Goal: Information Seeking & Learning: Find specific fact

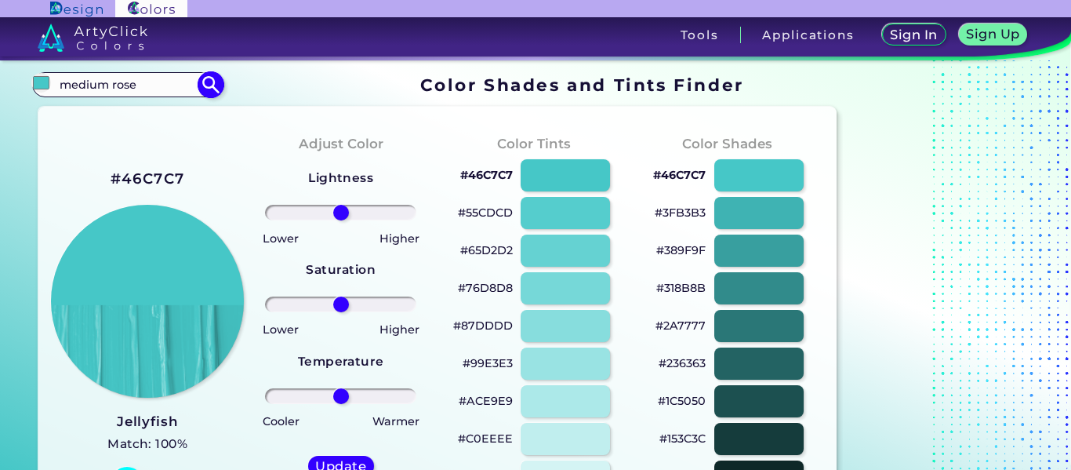
click at [213, 78] on img at bounding box center [210, 84] width 27 height 27
type input "#000000"
click at [114, 92] on input "medium rose" at bounding box center [127, 84] width 146 height 21
click at [131, 86] on input "medium rose" at bounding box center [127, 84] width 146 height 21
click at [108, 83] on input "medium rose" at bounding box center [127, 84] width 146 height 21
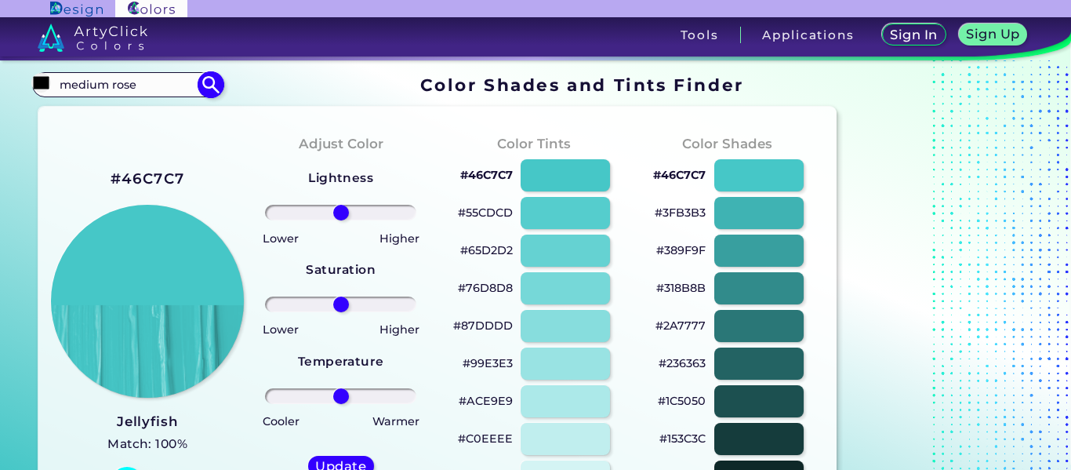
click at [114, 84] on input "medium rose" at bounding box center [127, 84] width 146 height 21
click at [111, 83] on input "medium rose" at bounding box center [127, 84] width 146 height 21
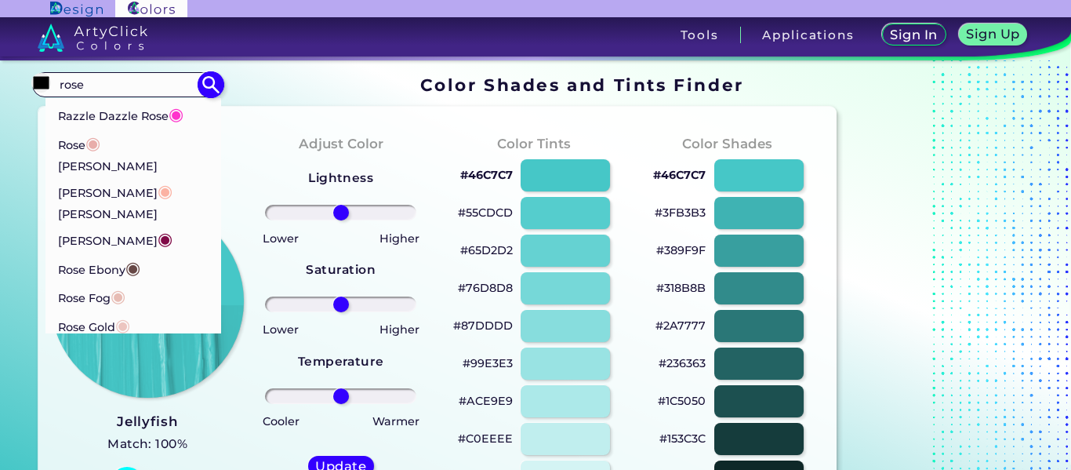
scroll to position [637, 0]
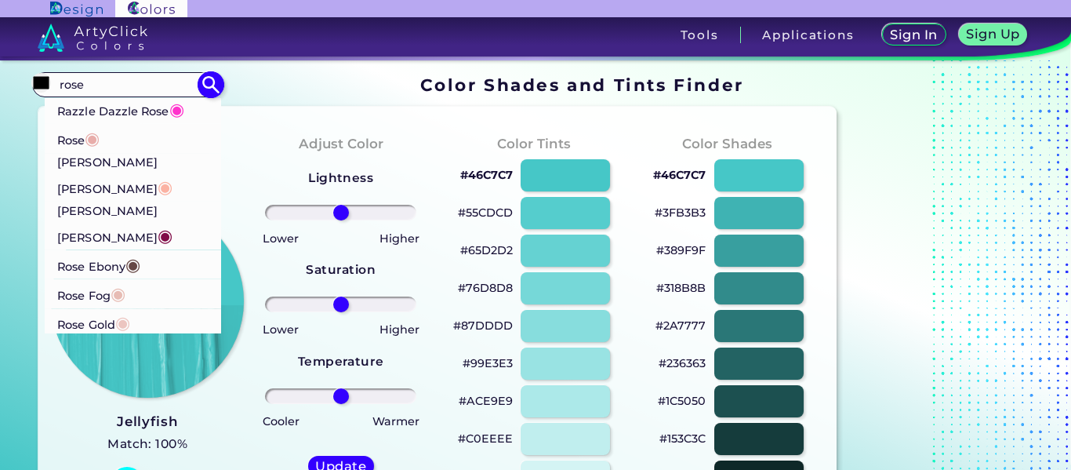
type input "rose"
click at [64, 143] on p "Rose ◉" at bounding box center [78, 138] width 43 height 29
type input "#e8adaa"
type input "#E8ADAA"
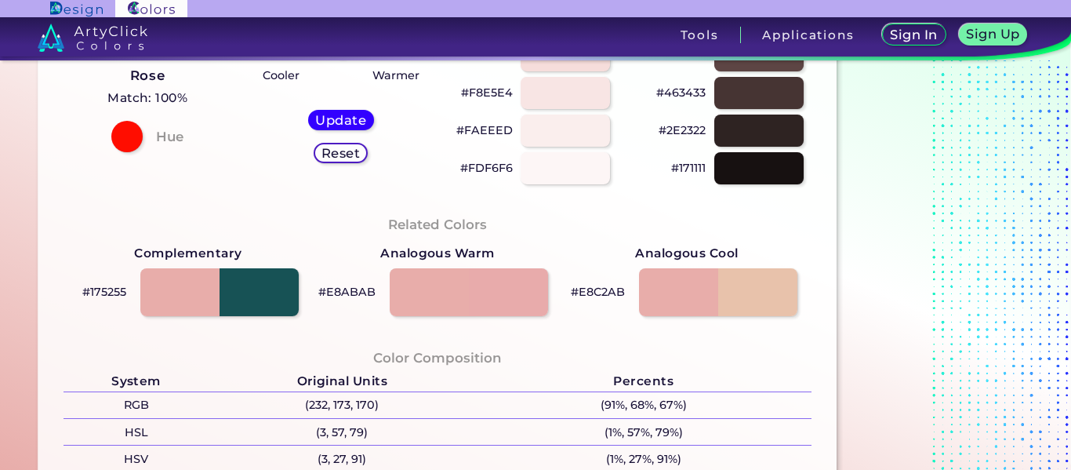
scroll to position [331, 0]
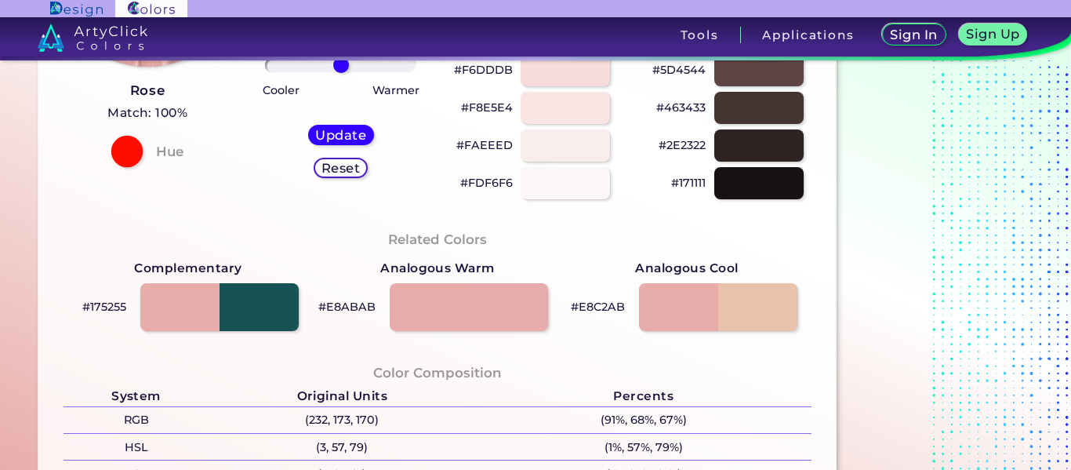
click at [125, 154] on div at bounding box center [126, 151] width 31 height 31
click at [158, 152] on h4 "Hue" at bounding box center [169, 151] width 27 height 23
click at [263, 285] on div at bounding box center [220, 307] width 160 height 49
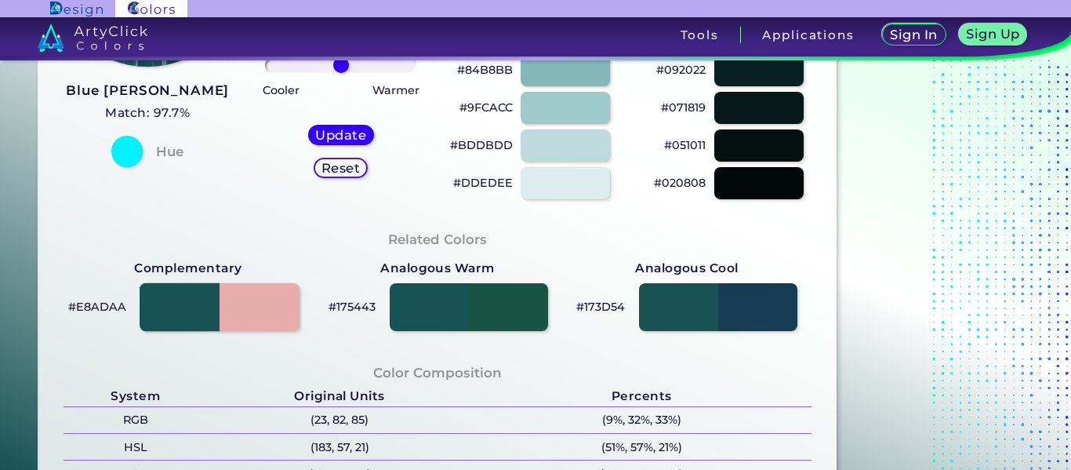
click at [291, 307] on div at bounding box center [220, 307] width 160 height 49
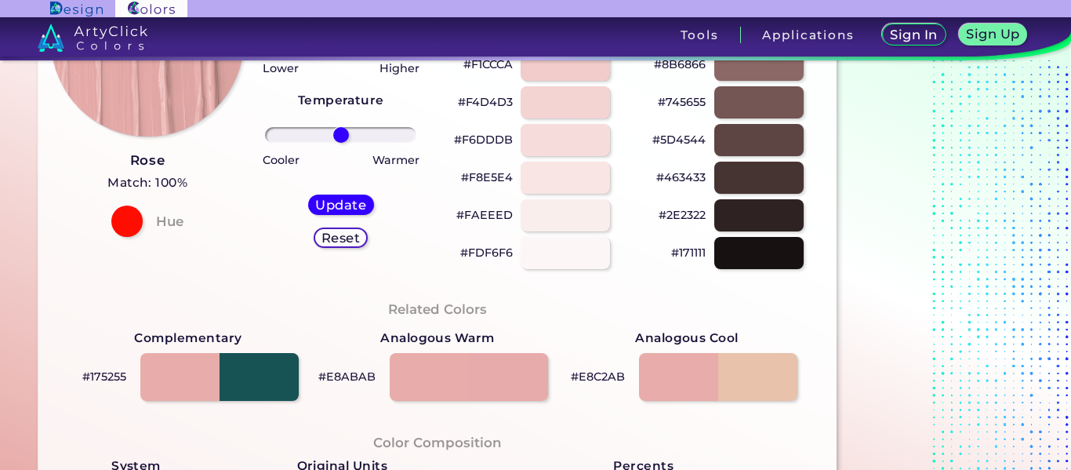
scroll to position [207, 0]
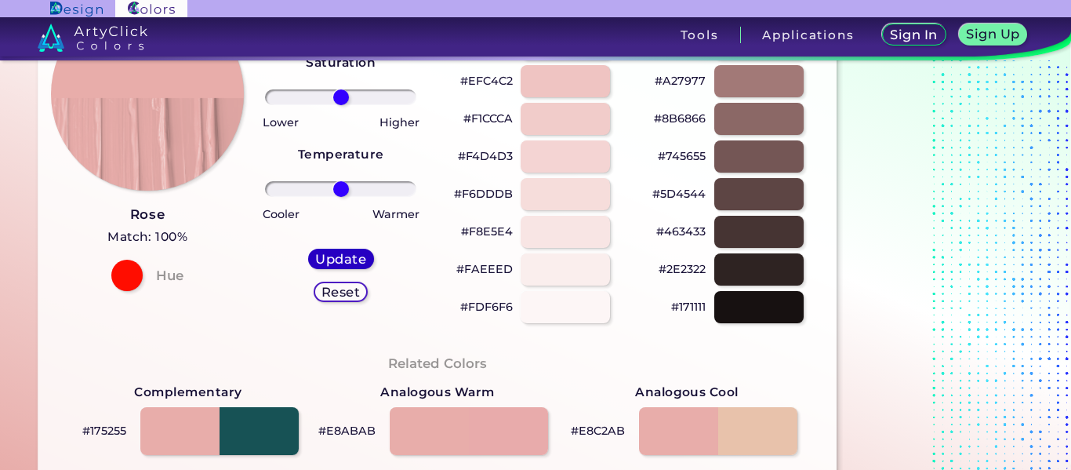
click at [347, 253] on h5 "Update" at bounding box center [340, 259] width 45 height 12
click at [343, 254] on h5 "Update" at bounding box center [340, 259] width 45 height 12
click at [343, 254] on h5 "Update" at bounding box center [341, 259] width 46 height 12
click at [343, 254] on h5 "Update" at bounding box center [340, 259] width 45 height 12
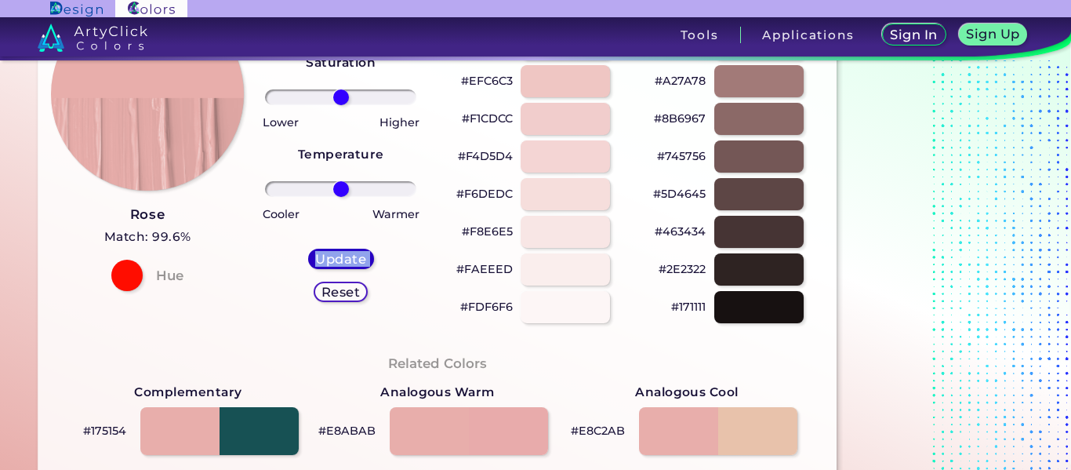
type input "#e8aeab"
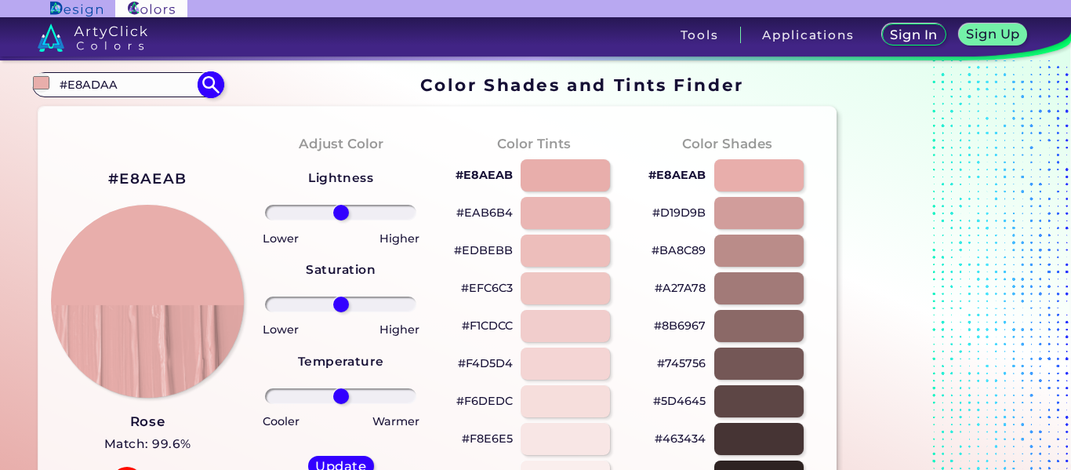
click at [133, 84] on input "#E8ADAA" at bounding box center [127, 84] width 146 height 21
type input "#"
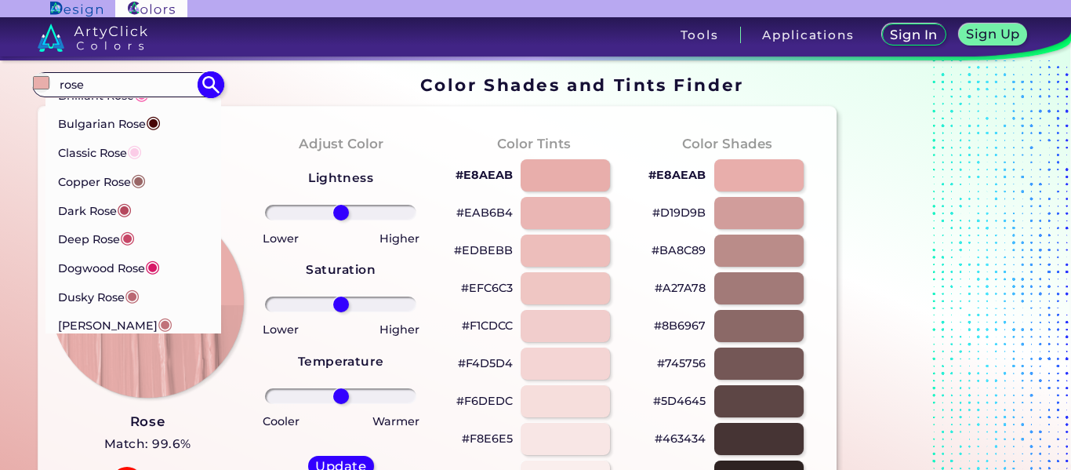
scroll to position [88, 0]
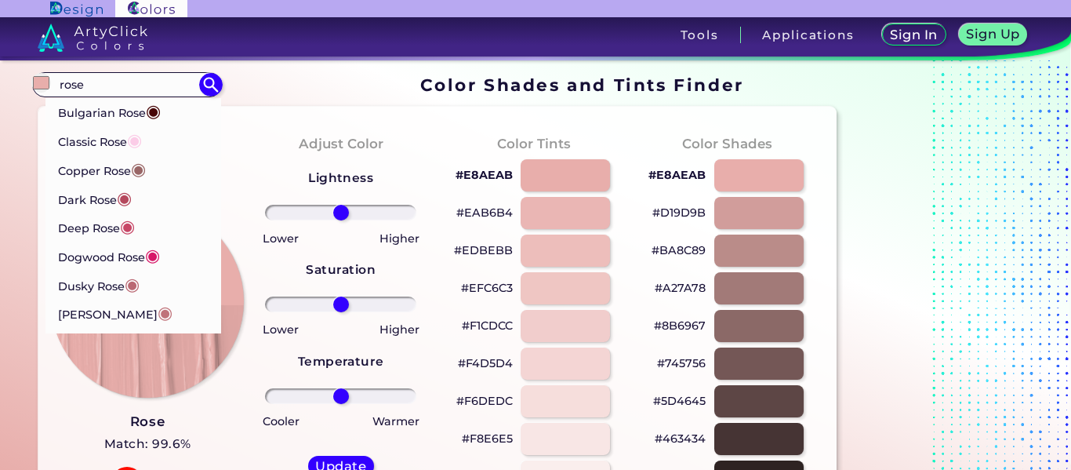
click at [221, 148] on div "#E8AEAB Rose Match: 99.6% Hue" at bounding box center [148, 332] width 194 height 427
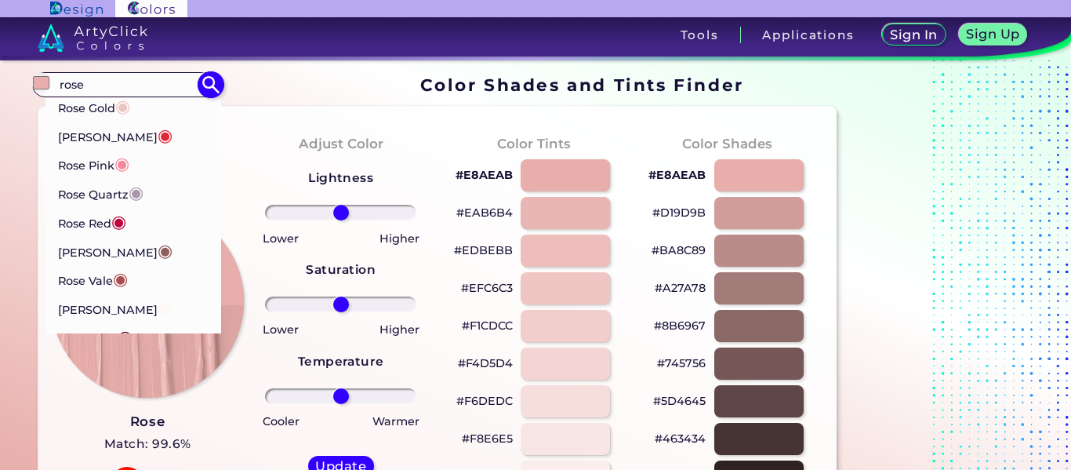
scroll to position [916, 0]
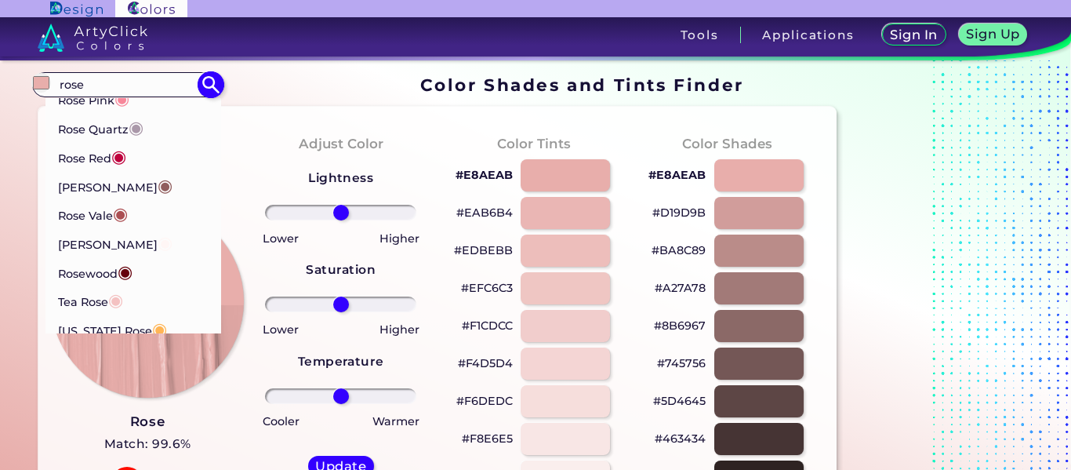
click at [107, 85] on input "rose" at bounding box center [127, 84] width 146 height 21
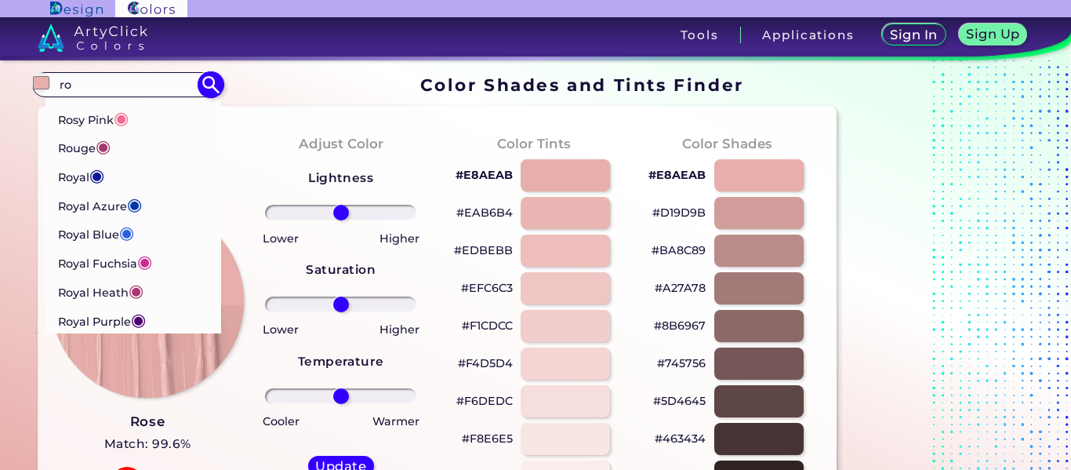
type input "r"
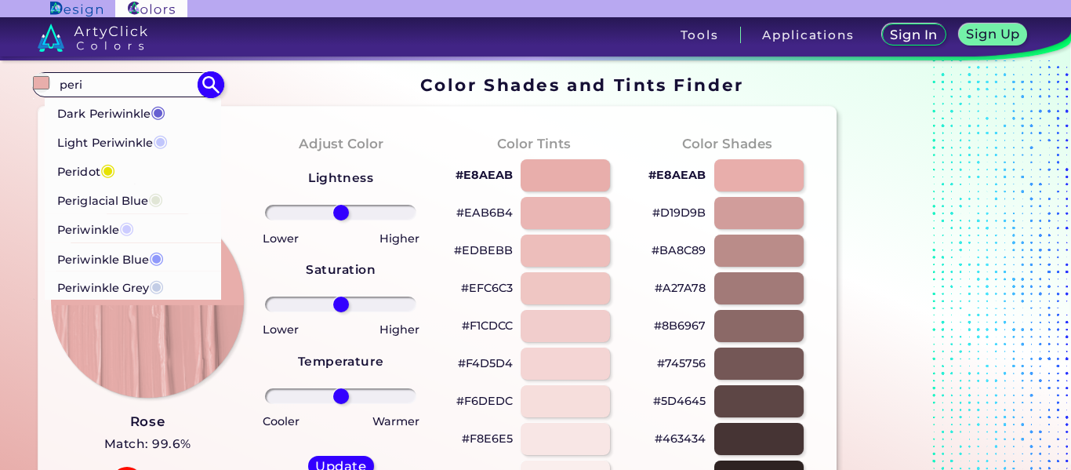
type input "peri"
click at [110, 220] on p "Periwinkle ◉" at bounding box center [95, 227] width 77 height 29
type input "#ccccff"
type input "#CCCCFF"
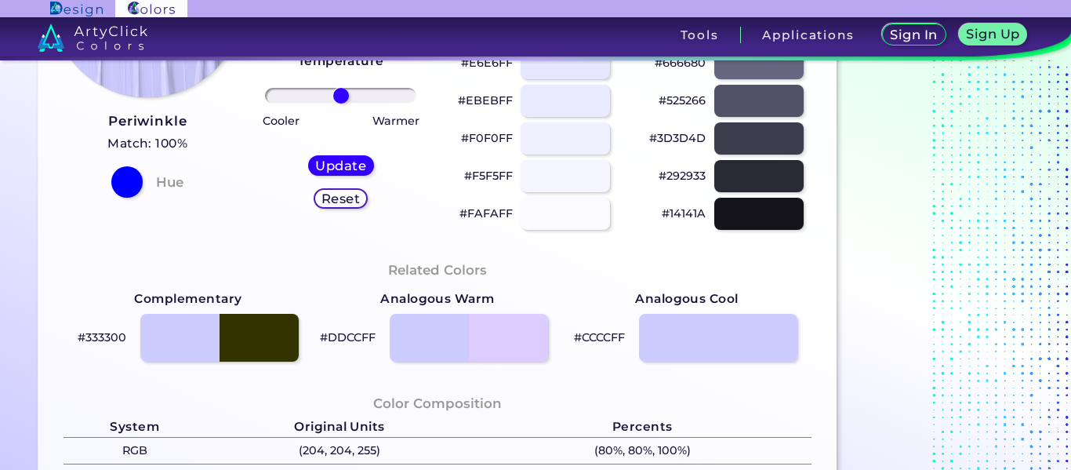
scroll to position [315, 0]
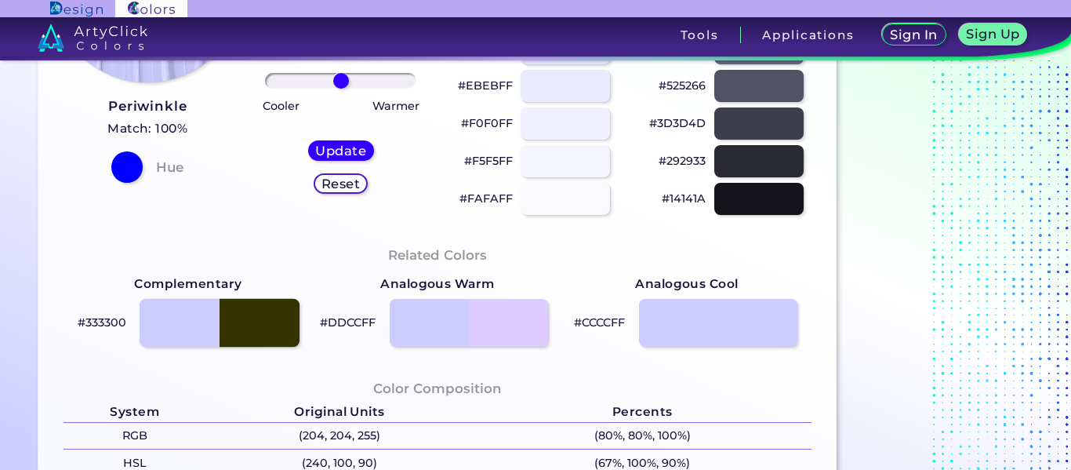
click at [257, 333] on div at bounding box center [220, 323] width 160 height 49
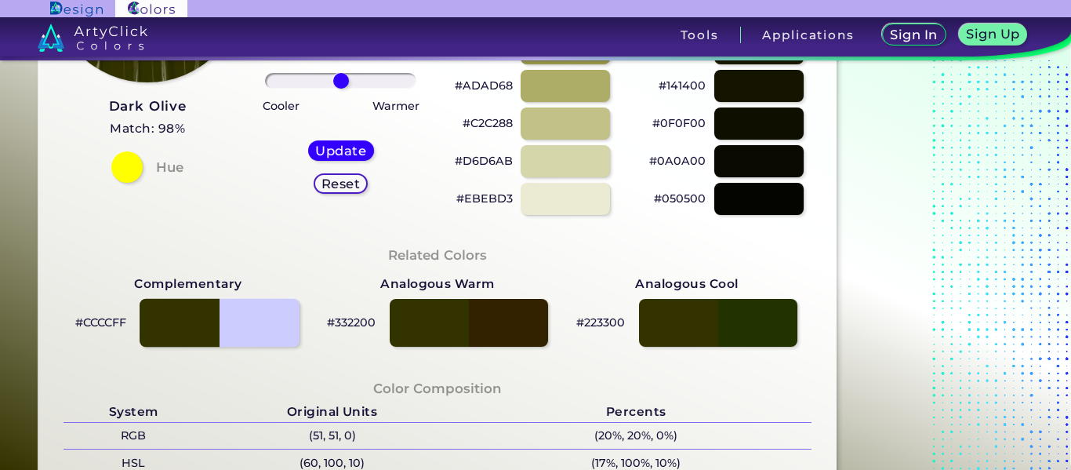
click at [257, 333] on div at bounding box center [220, 323] width 160 height 49
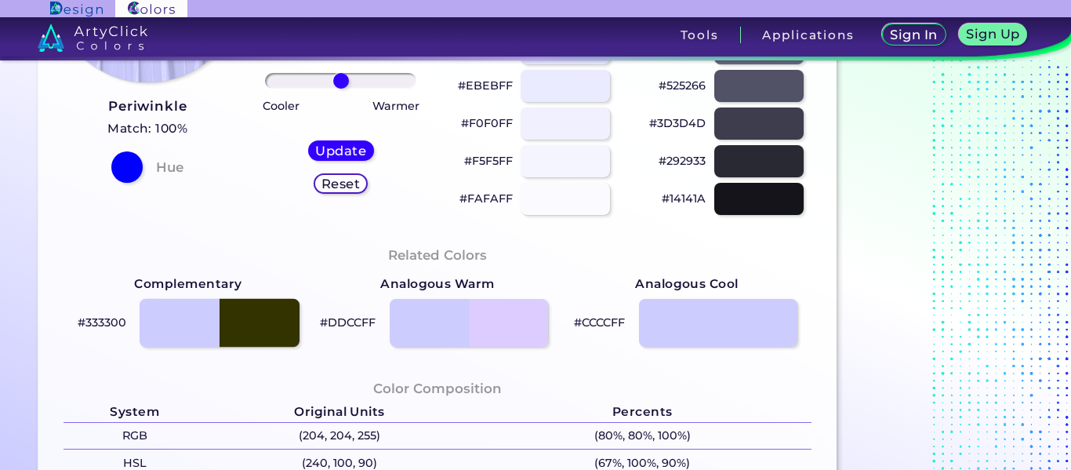
click at [257, 333] on div at bounding box center [220, 323] width 160 height 49
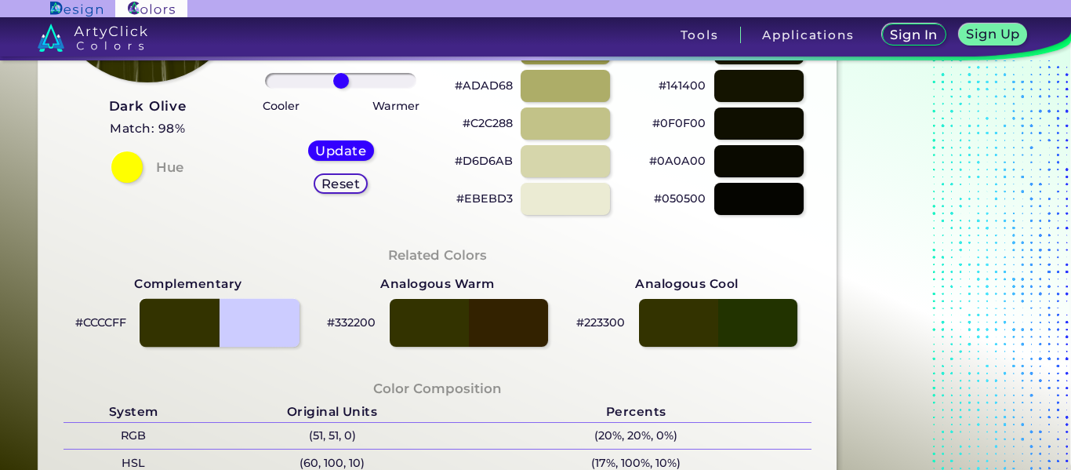
click at [255, 333] on div at bounding box center [220, 323] width 160 height 49
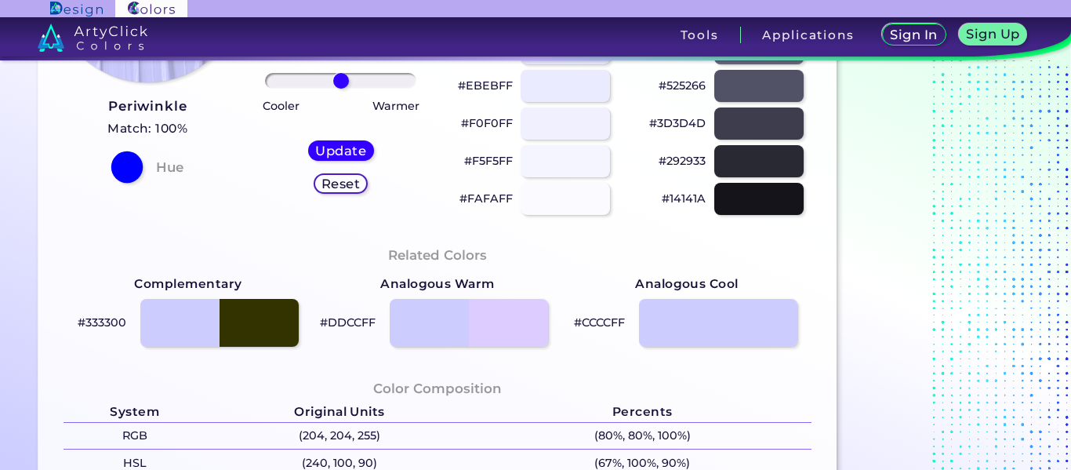
click at [118, 169] on div at bounding box center [126, 166] width 31 height 31
click at [91, 192] on div "#CCCCFF Periwinkle Match: 100% Hue" at bounding box center [148, 17] width 194 height 427
click at [158, 160] on h4 "Hue" at bounding box center [169, 167] width 27 height 23
click at [348, 147] on h5 "Update" at bounding box center [340, 150] width 45 height 12
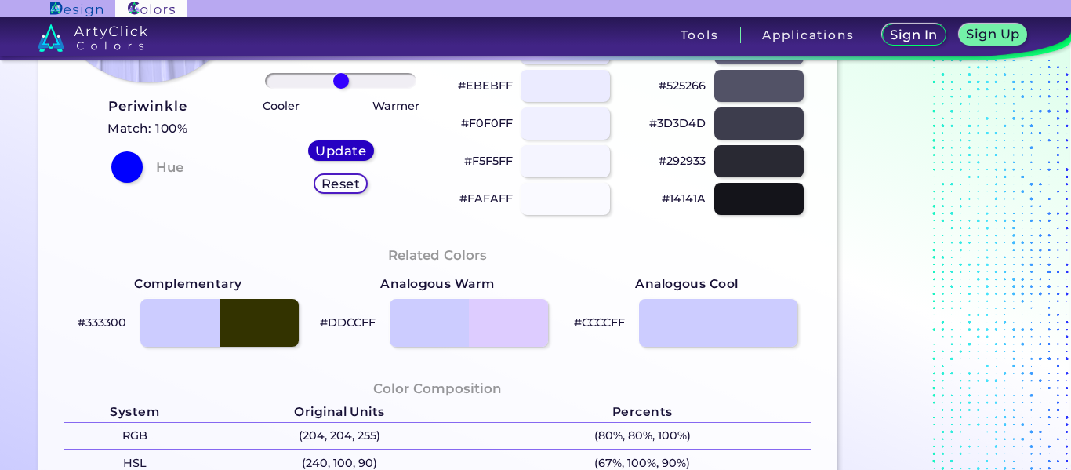
type input "#ccccff"
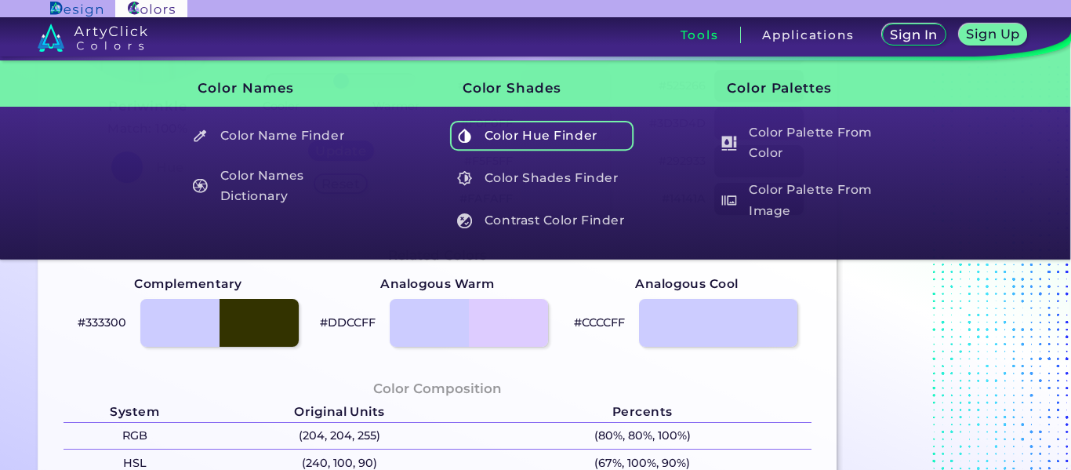
click at [555, 131] on h5 "Color Hue Finder" at bounding box center [542, 136] width 184 height 30
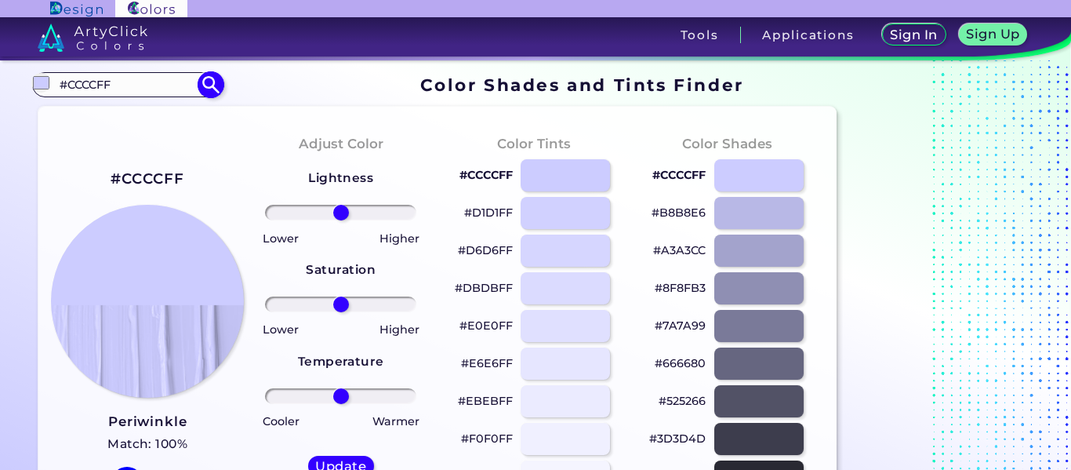
click at [146, 85] on input "#CCCCFF" at bounding box center [127, 84] width 146 height 21
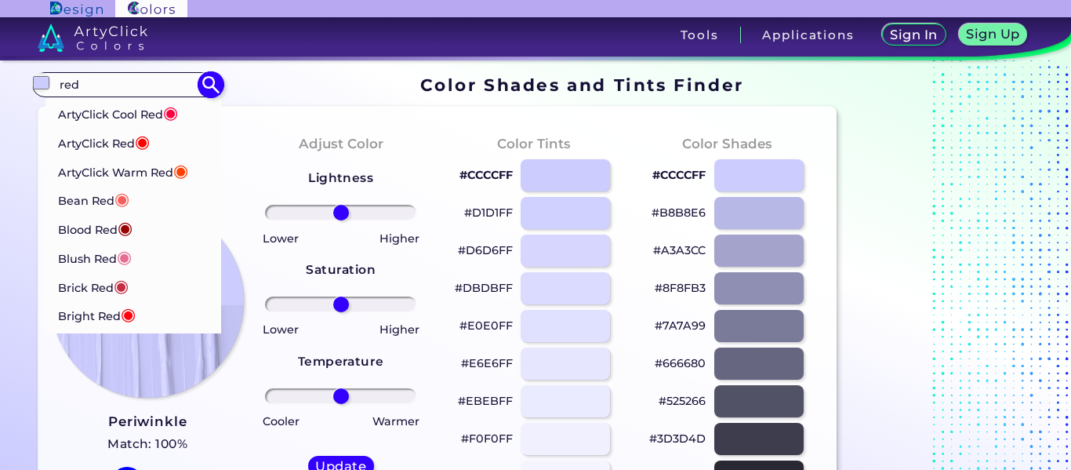
type input "red"
click at [210, 89] on img at bounding box center [210, 84] width 27 height 27
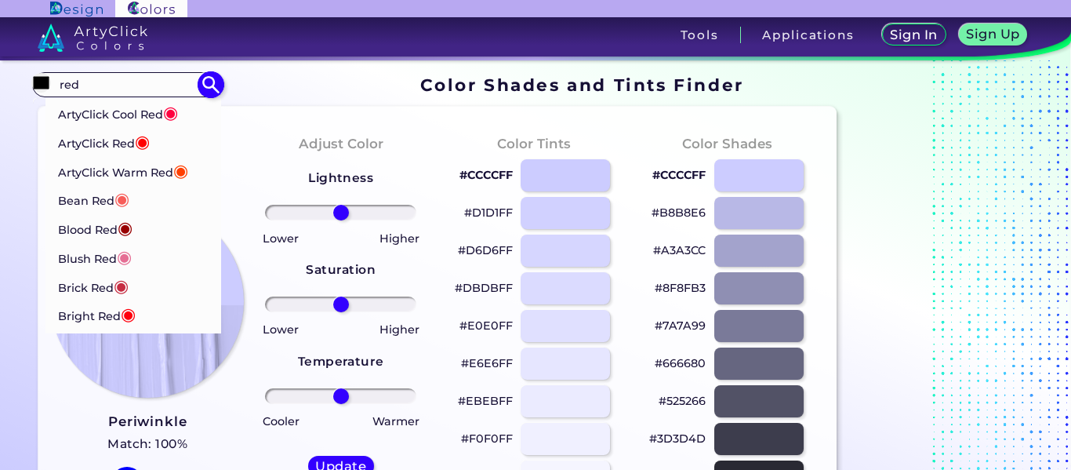
click at [210, 89] on img at bounding box center [210, 84] width 27 height 27
type input "#000000"
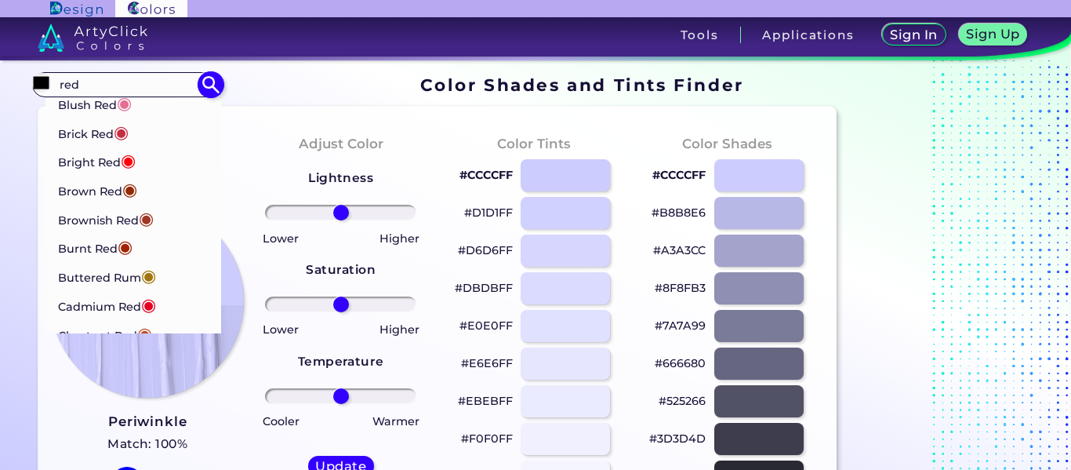
scroll to position [158, 0]
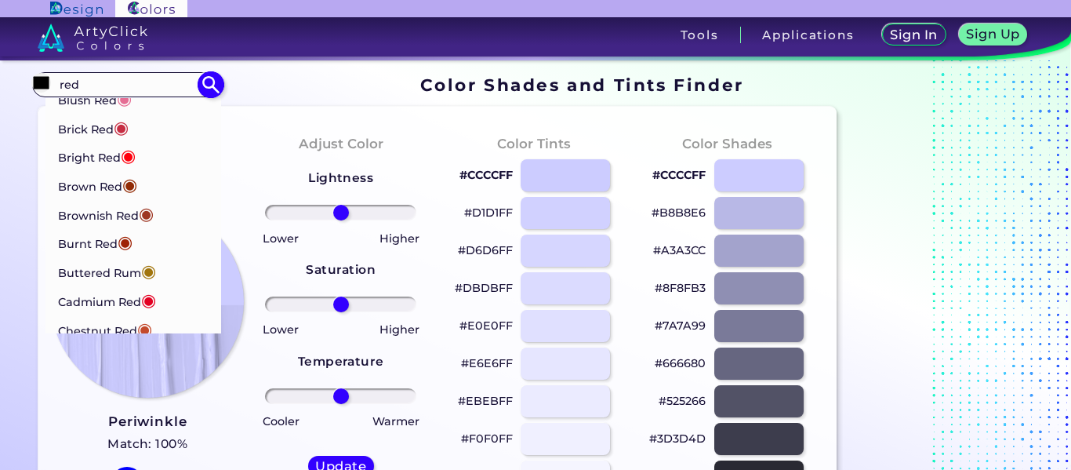
click at [87, 87] on input "red" at bounding box center [127, 84] width 146 height 21
type input "r"
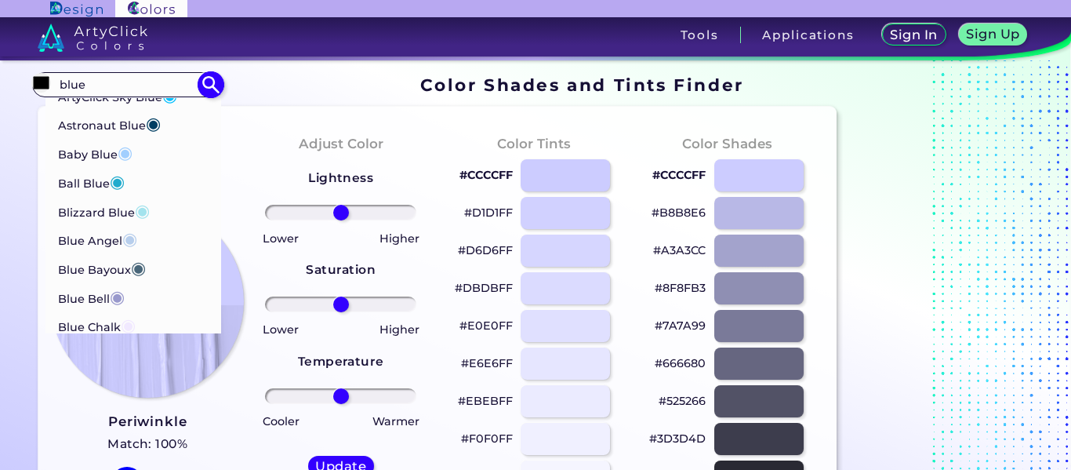
scroll to position [0, 0]
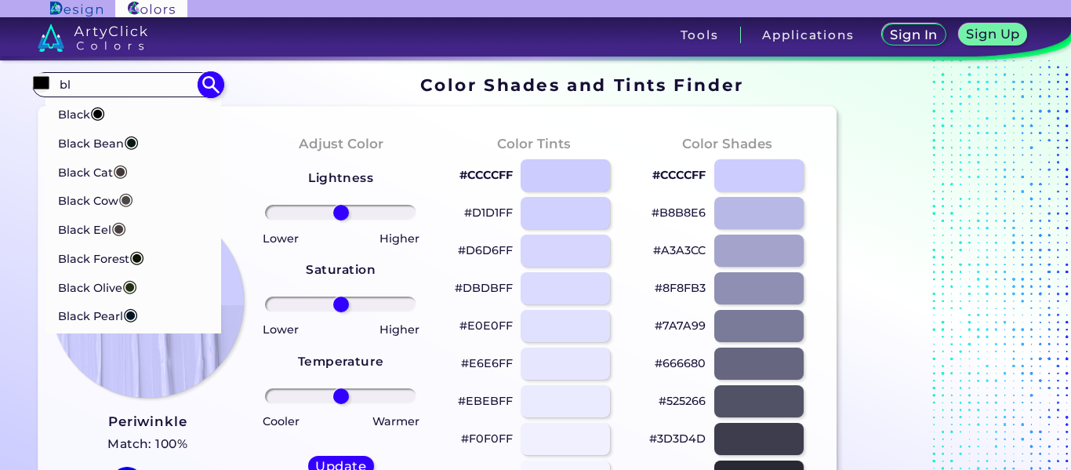
type input "b"
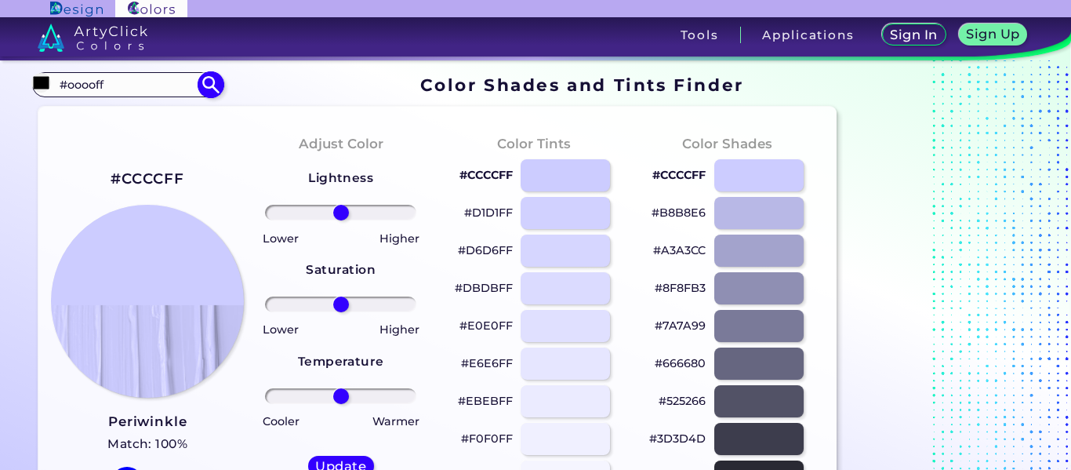
type input "#ooooff"
click at [209, 94] on img at bounding box center [210, 84] width 27 height 27
type input "#000000"
click at [93, 85] on input "#ooooff" at bounding box center [127, 84] width 146 height 21
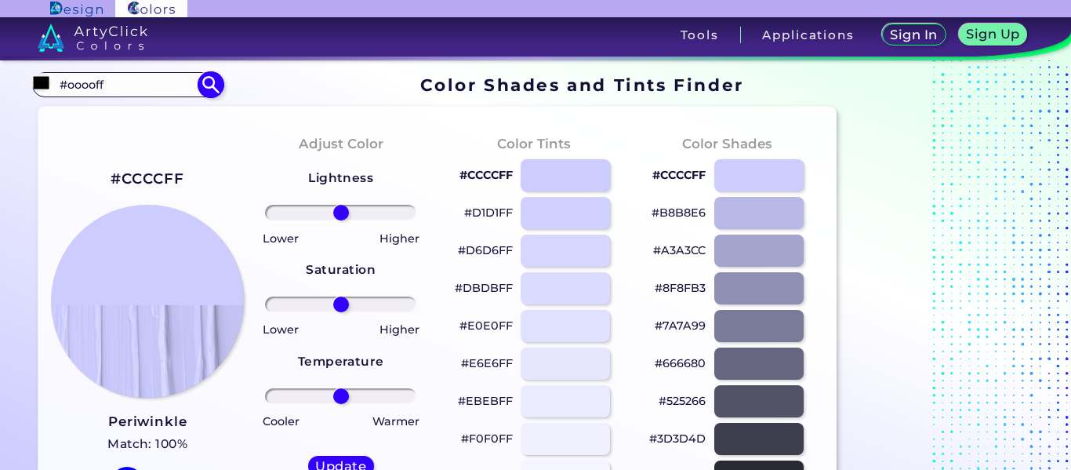
click at [93, 85] on input "#ooooff" at bounding box center [127, 84] width 146 height 21
paste input "0000FF"
type input "#0000FF"
click at [215, 75] on img at bounding box center [210, 84] width 27 height 27
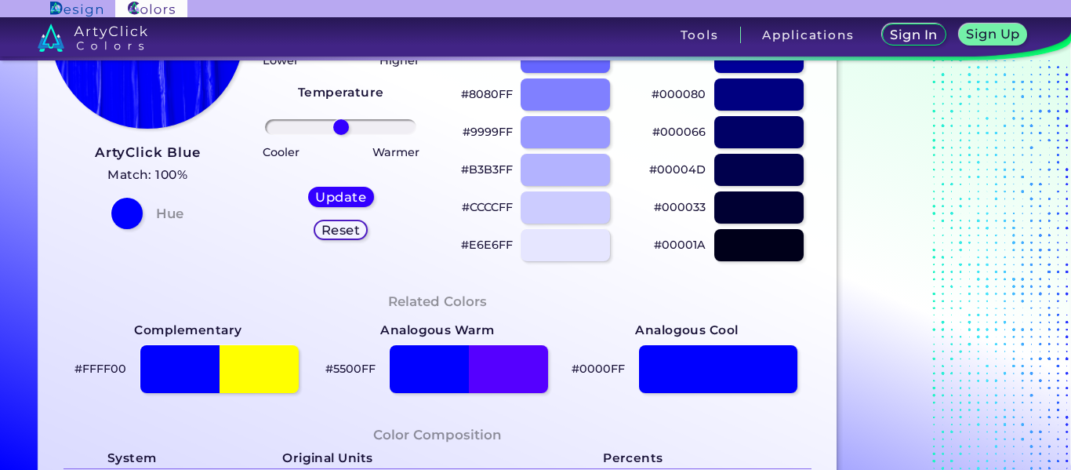
scroll to position [285, 0]
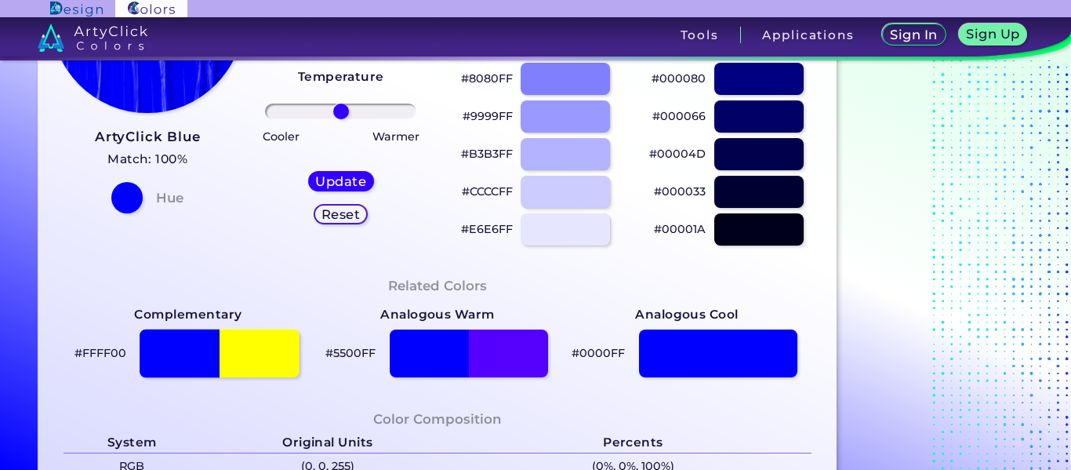
click at [265, 346] on div at bounding box center [220, 353] width 160 height 49
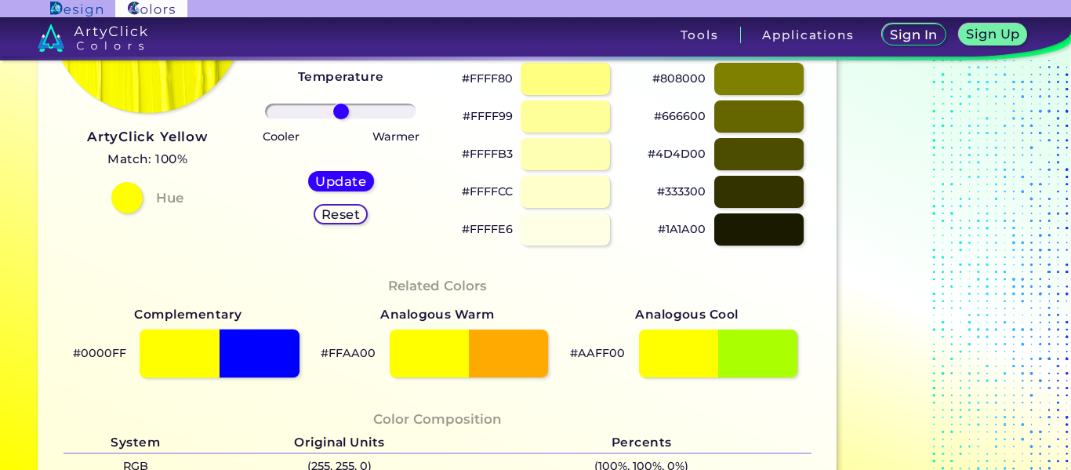
click at [265, 346] on div at bounding box center [220, 353] width 160 height 49
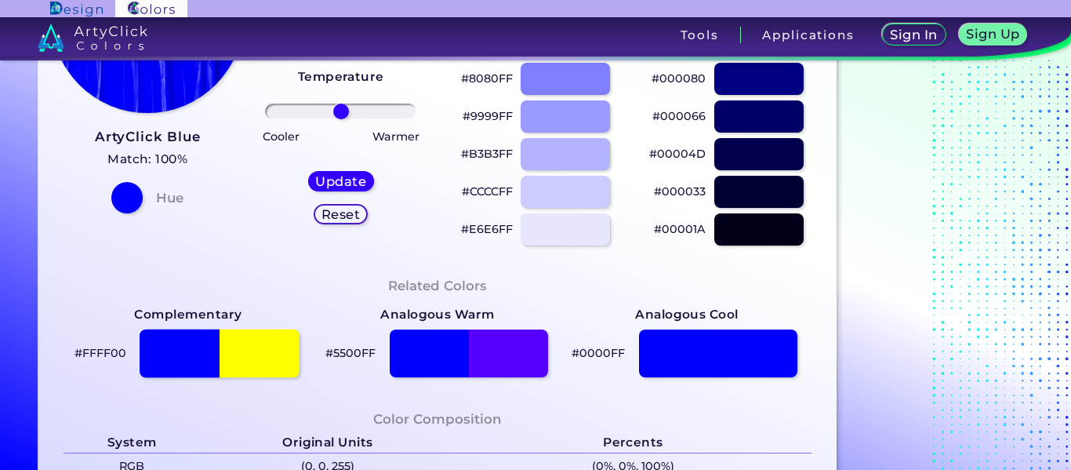
click at [265, 346] on div at bounding box center [220, 353] width 160 height 49
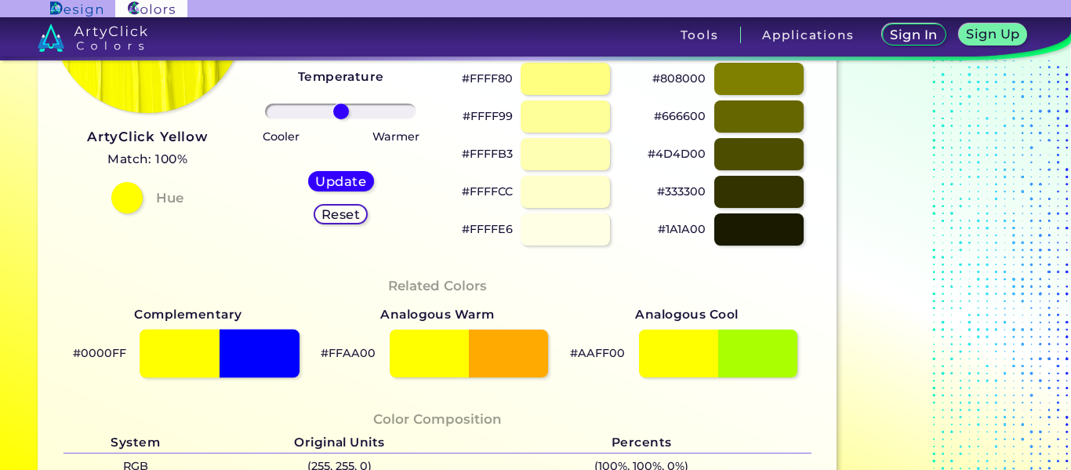
click at [265, 346] on div at bounding box center [220, 353] width 160 height 49
type input "#0000ff"
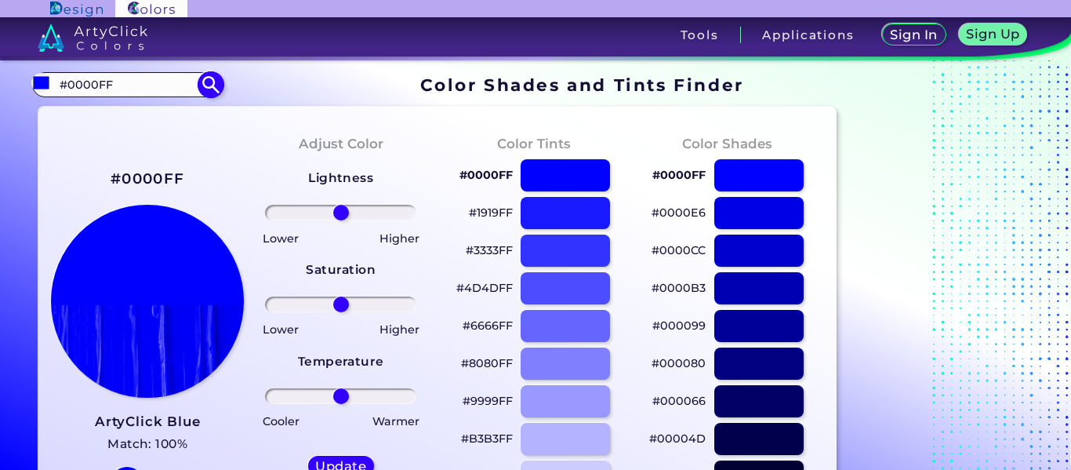
click at [100, 87] on input "#0000FF" at bounding box center [127, 84] width 146 height 21
paste input "87BD"
type input "#0087BD"
click at [213, 81] on img at bounding box center [210, 84] width 27 height 27
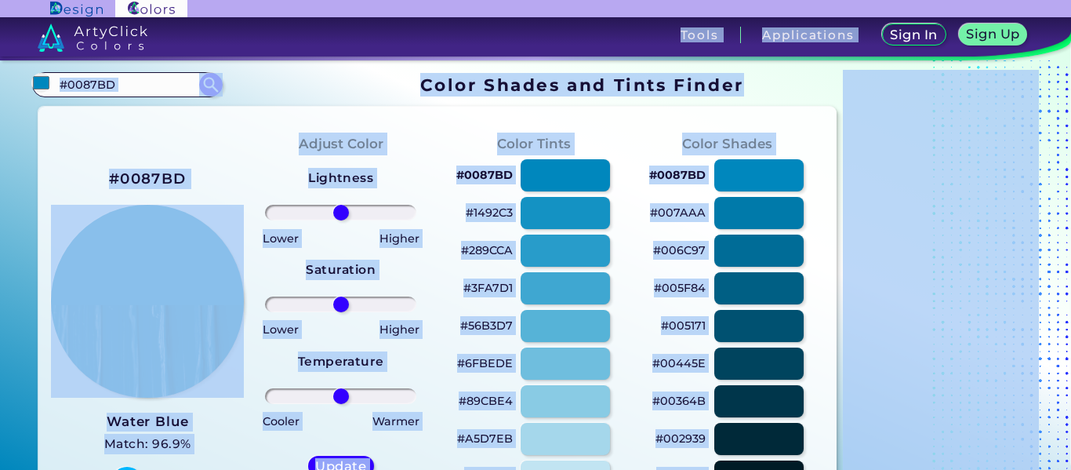
drag, startPoint x: 1067, startPoint y: 64, endPoint x: 1071, endPoint y: 82, distance: 18.5
click at [1071, 82] on body "Sign In Sign Up My Profile My Details Color Palettes Sign Out Tools Application…" at bounding box center [535, 235] width 1071 height 470
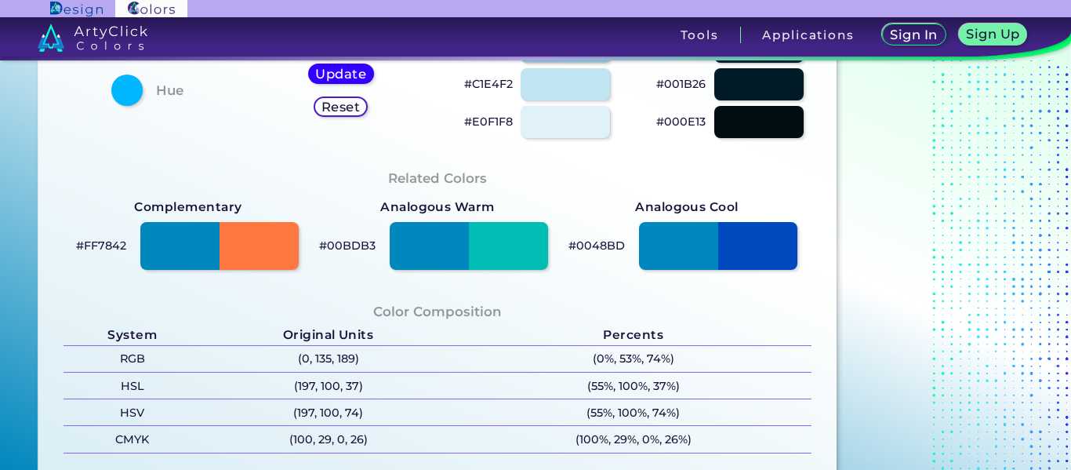
scroll to position [400, 0]
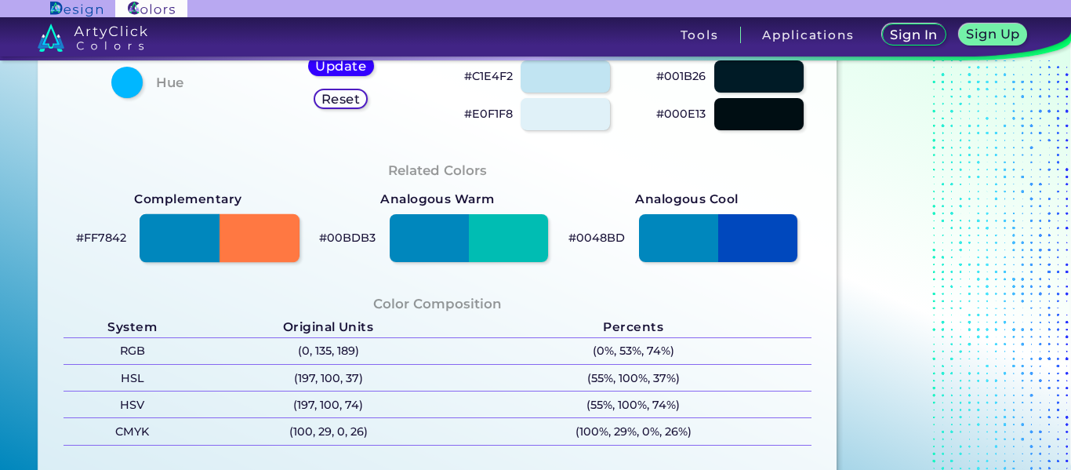
click at [274, 238] on div at bounding box center [220, 238] width 160 height 49
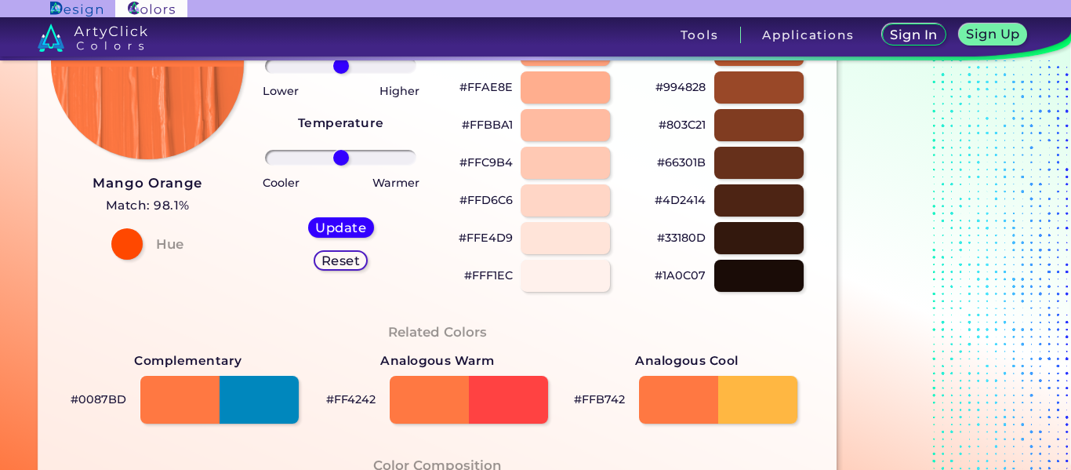
scroll to position [215, 0]
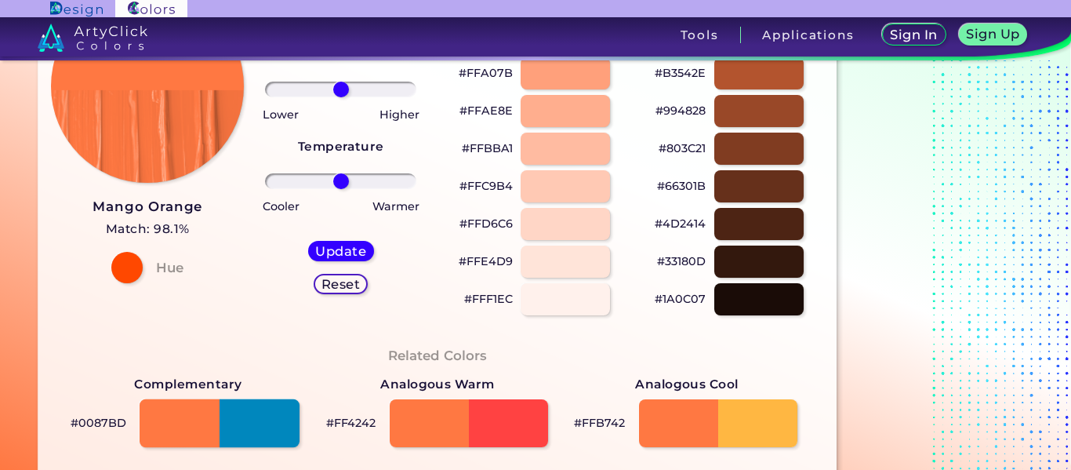
click at [265, 427] on div at bounding box center [220, 423] width 160 height 49
type input "#0087bd"
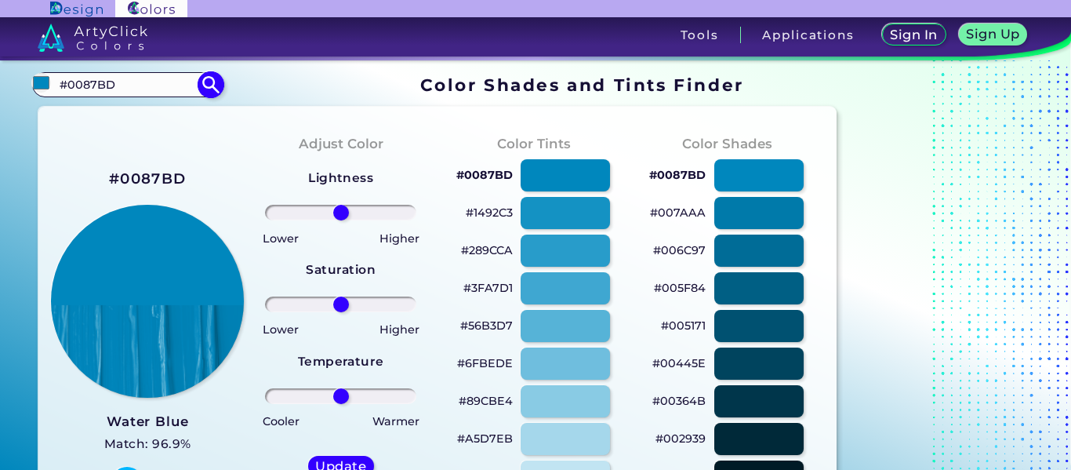
click at [102, 85] on input "#0087BD" at bounding box center [127, 84] width 146 height 21
paste input "FF0000"
type input "#FF0000"
click at [204, 75] on img at bounding box center [210, 84] width 27 height 27
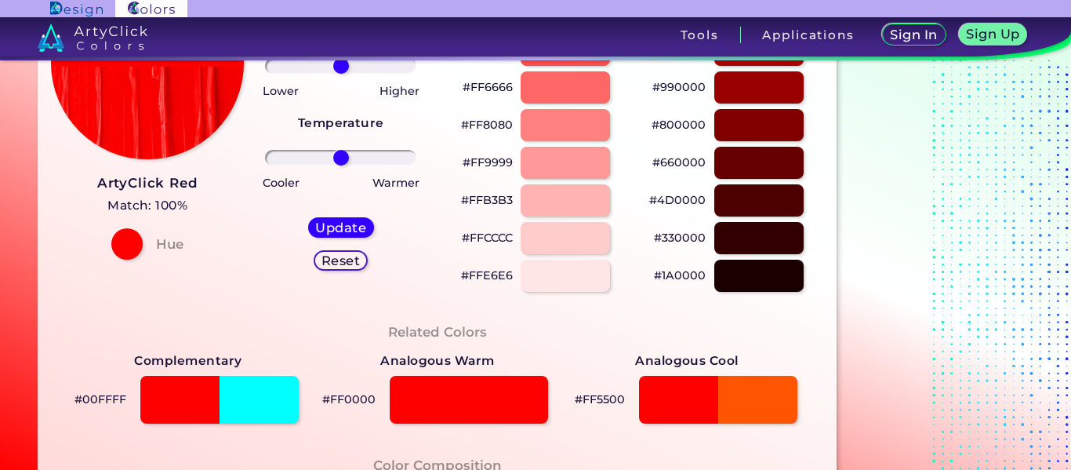
scroll to position [254, 0]
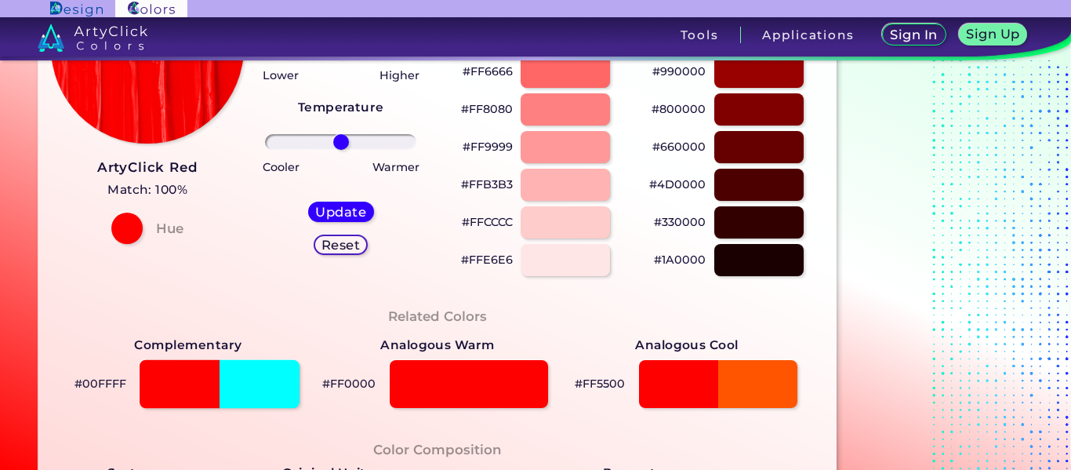
click at [239, 398] on div at bounding box center [220, 384] width 160 height 49
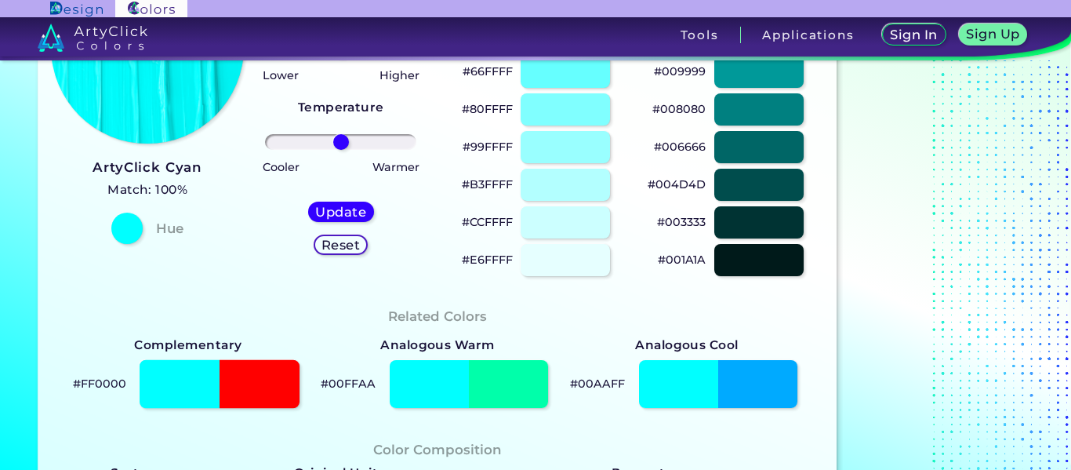
click at [239, 398] on div at bounding box center [220, 384] width 160 height 49
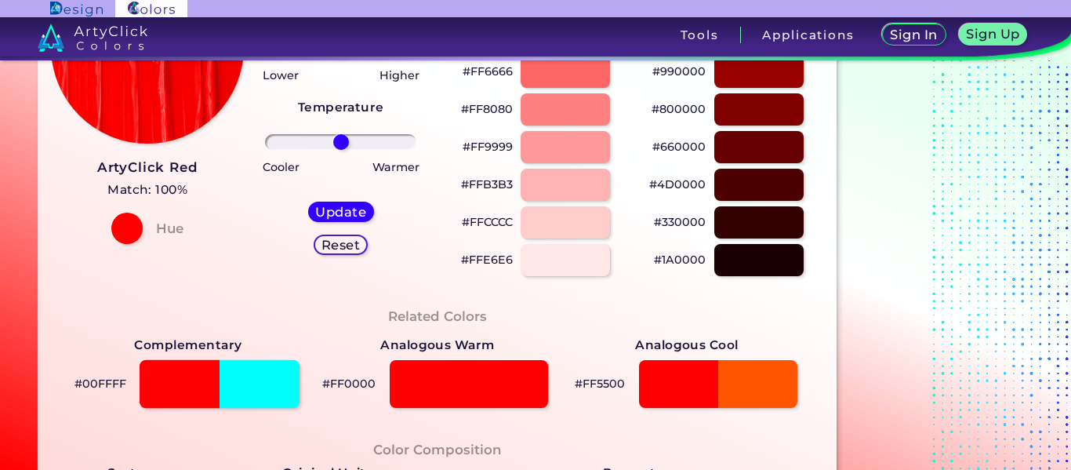
click at [239, 398] on div at bounding box center [220, 384] width 160 height 49
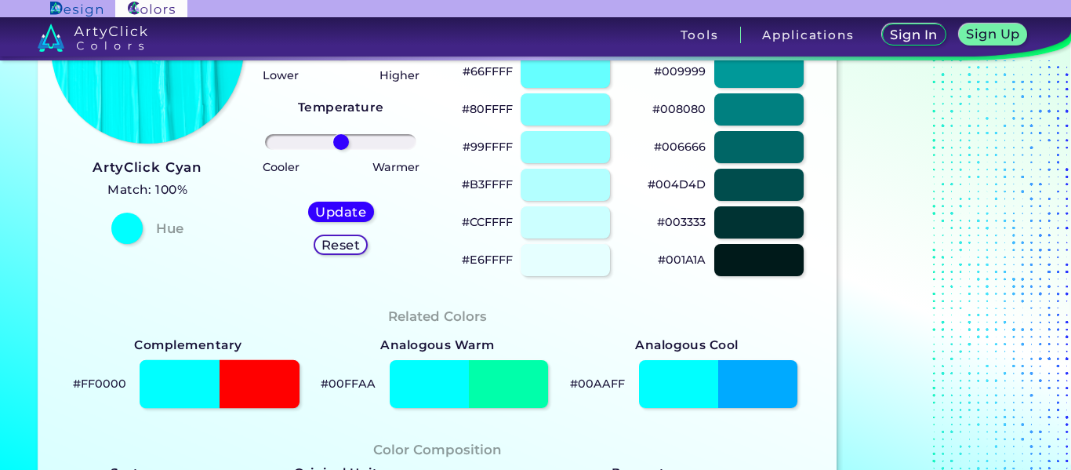
click at [239, 398] on div at bounding box center [220, 384] width 160 height 49
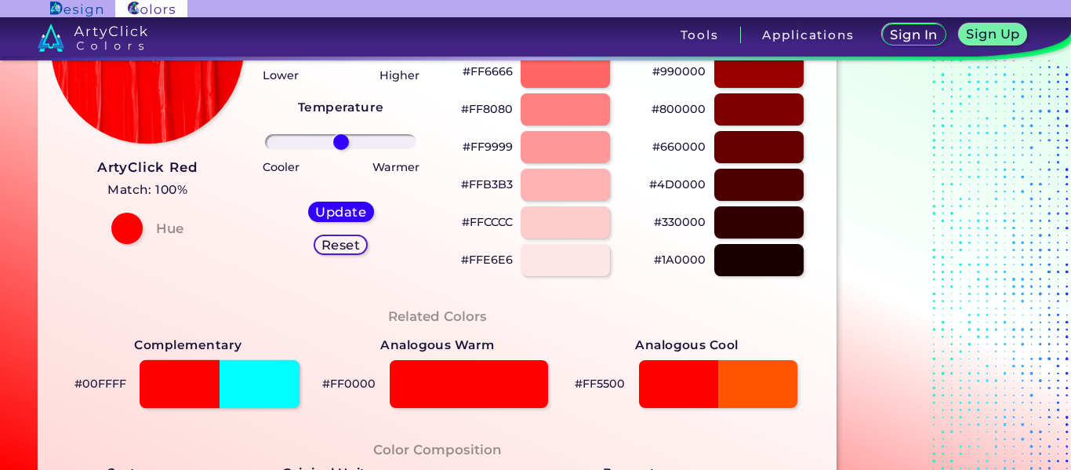
click at [239, 398] on div at bounding box center [220, 384] width 160 height 49
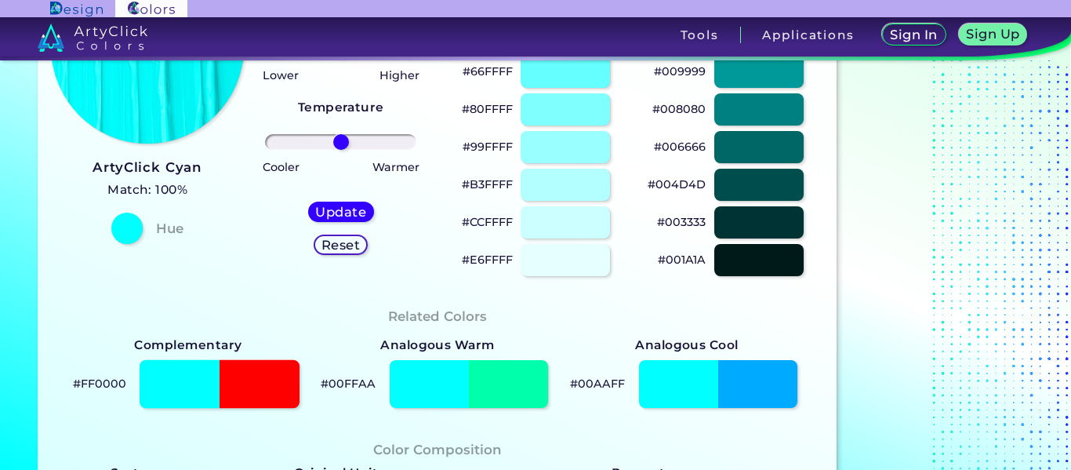
click at [239, 398] on div at bounding box center [220, 384] width 160 height 49
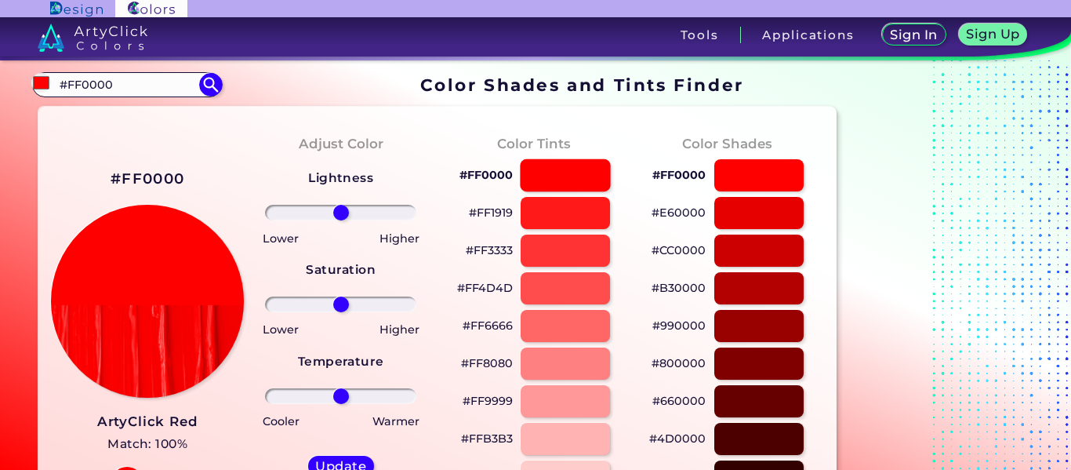
click at [571, 172] on div at bounding box center [565, 175] width 90 height 32
click at [343, 461] on h5 "Update" at bounding box center [341, 466] width 46 height 12
click at [343, 461] on h5 "Update" at bounding box center [340, 466] width 45 height 12
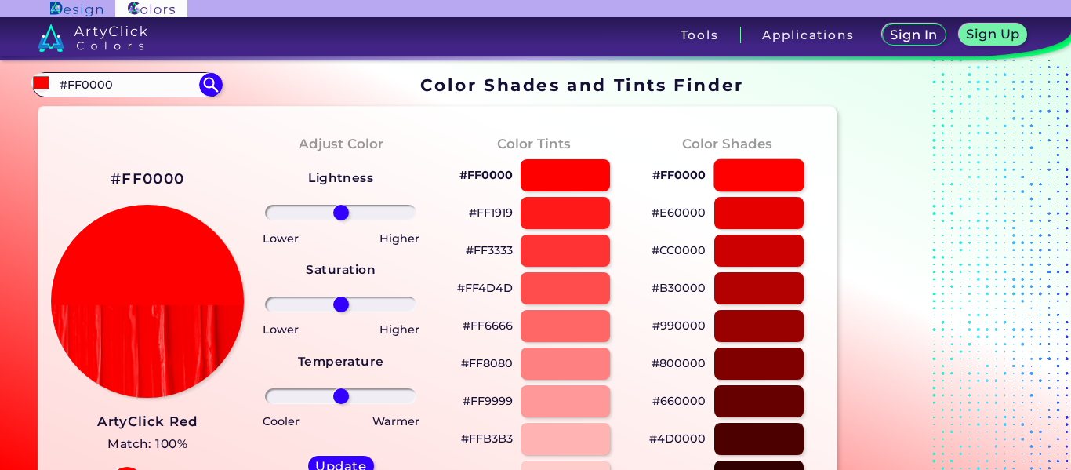
click at [749, 179] on div at bounding box center [759, 175] width 90 height 32
click at [314, 468] on div "Update" at bounding box center [341, 465] width 60 height 18
type input "#ff0000"
click at [124, 89] on input "#FF0000" at bounding box center [127, 84] width 146 height 21
type input "#"
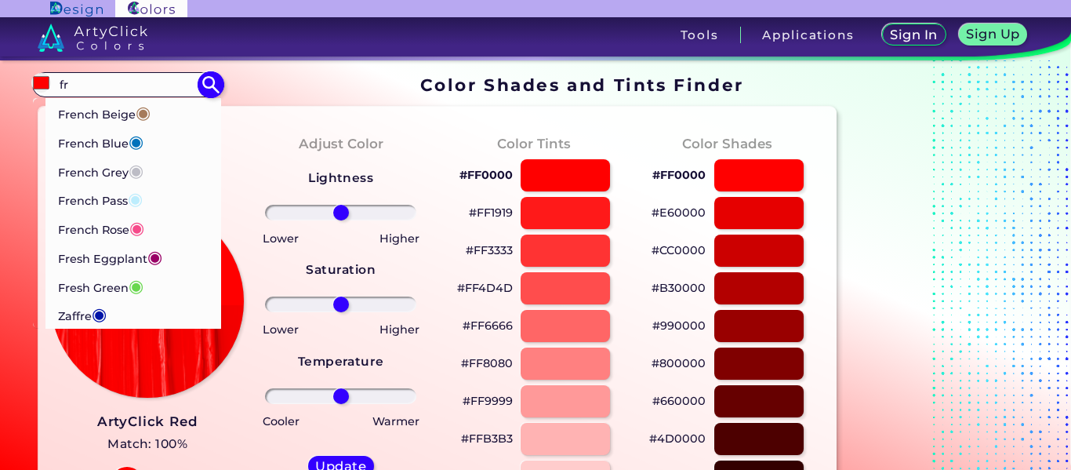
type input "f"
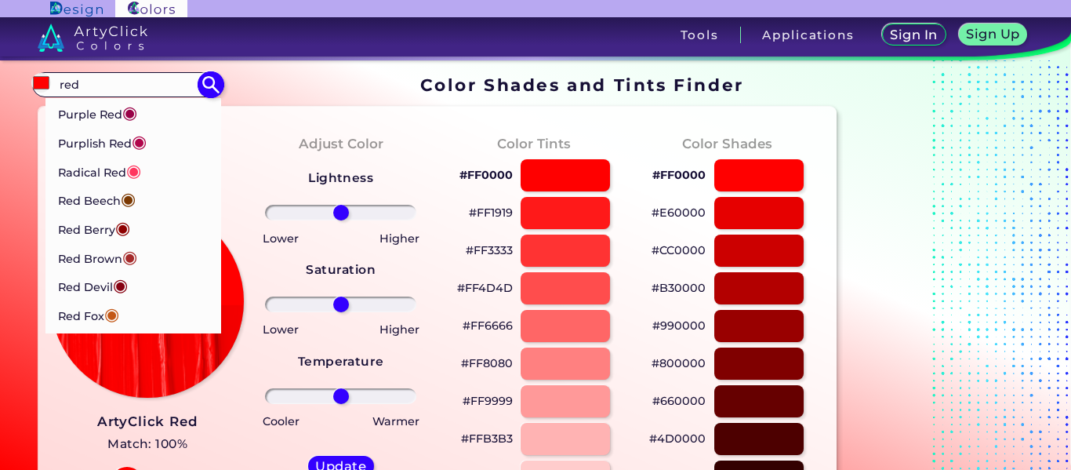
scroll to position [1204, 0]
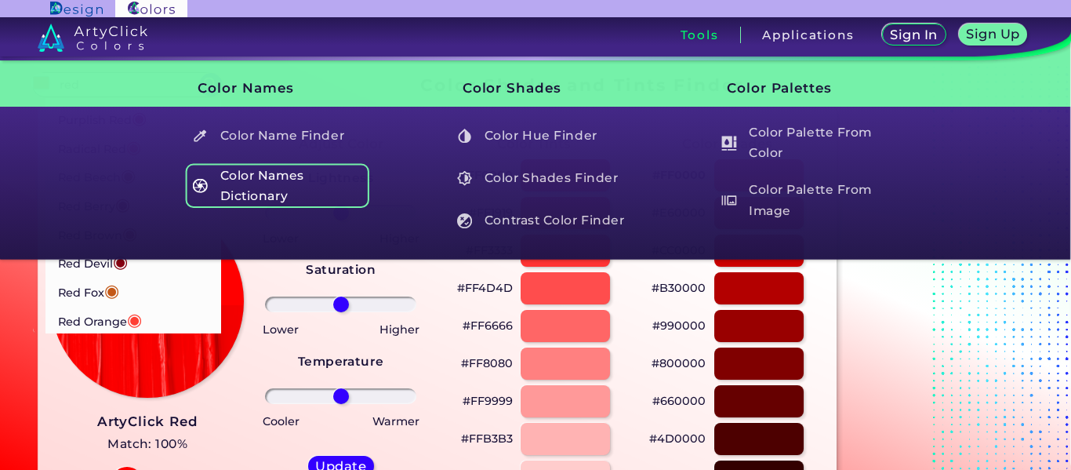
click at [279, 173] on h5 "Color Names Dictionary" at bounding box center [277, 185] width 184 height 45
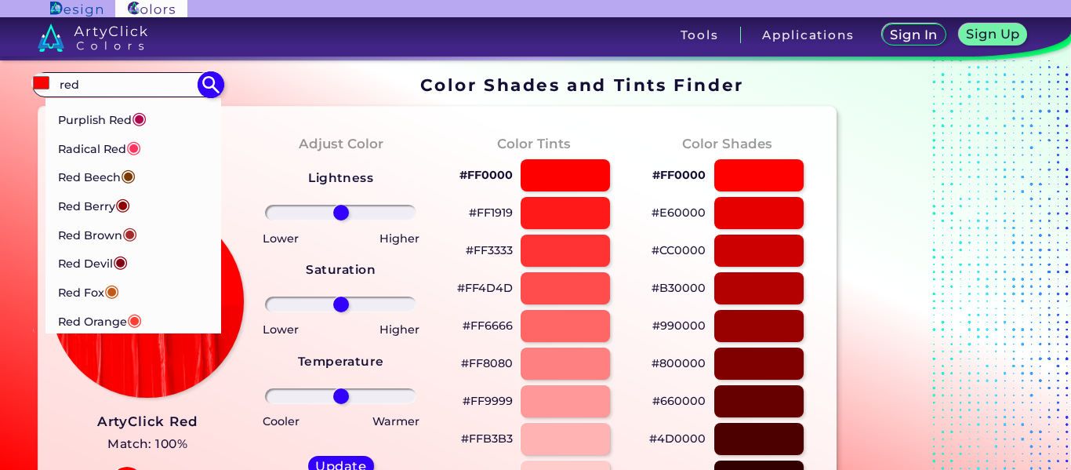
click at [123, 76] on input "red" at bounding box center [127, 84] width 146 height 21
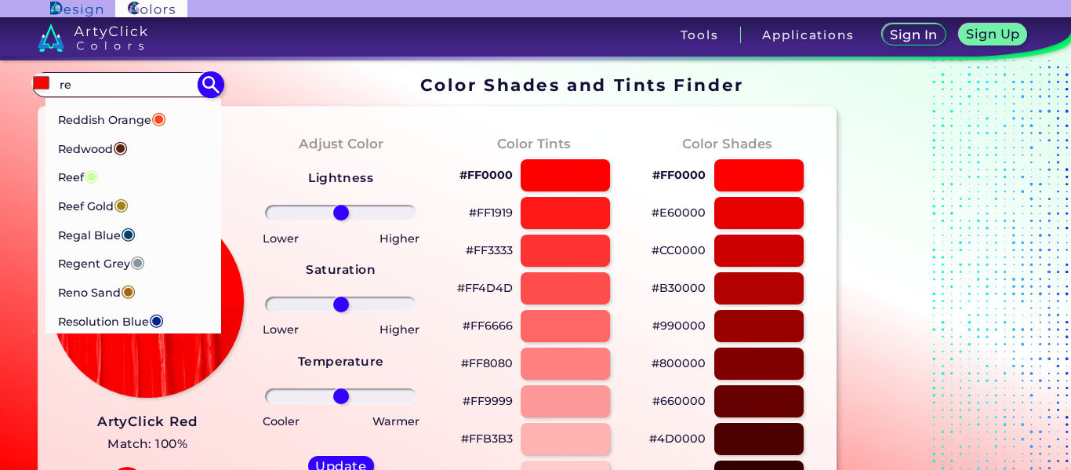
type input "r"
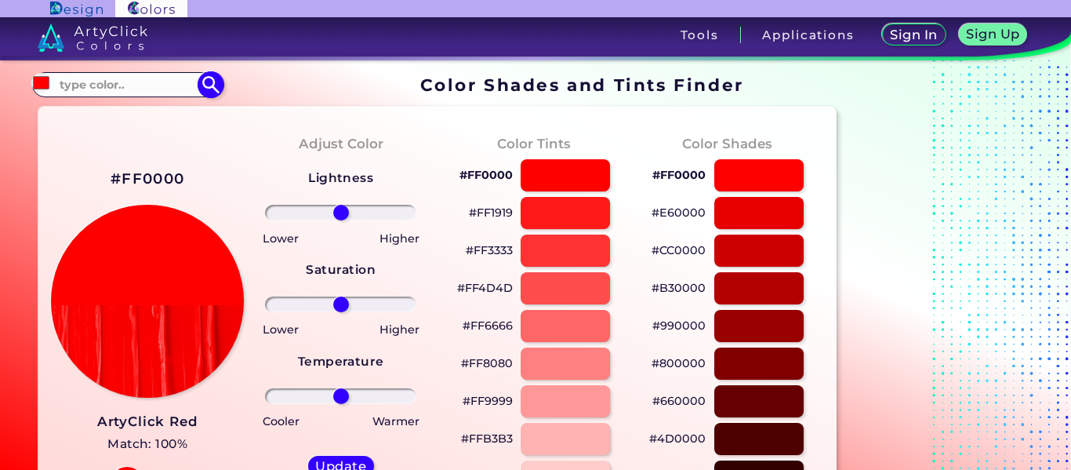
scroll to position [0, 0]
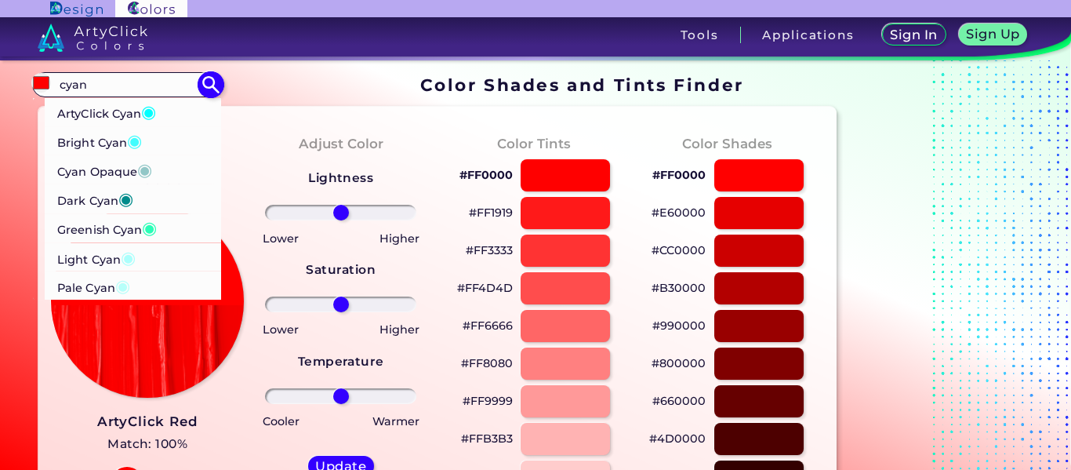
type input "cyan"
click at [107, 115] on p "ArtyClick Cyan ◉" at bounding box center [106, 111] width 99 height 29
type input "#00ffff"
type input "#00FFFF"
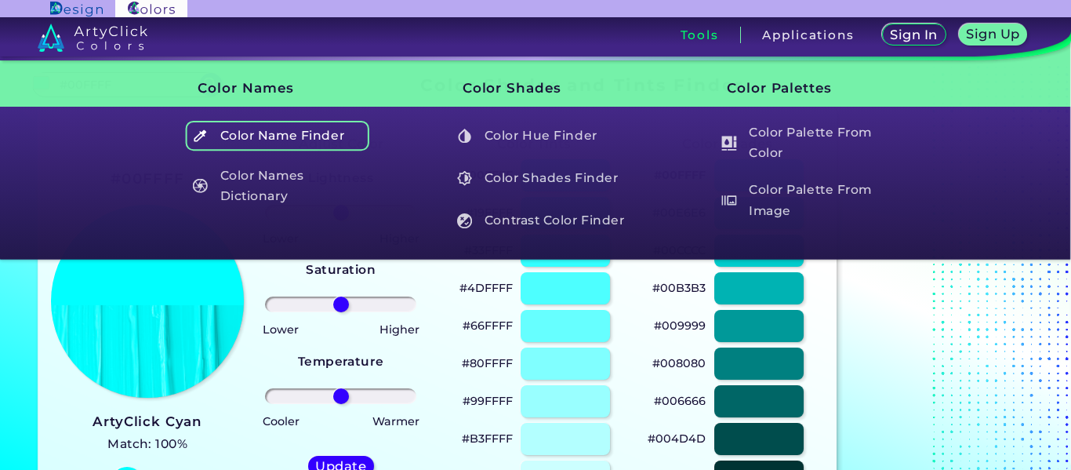
click at [311, 125] on h5 "Color Name Finder" at bounding box center [277, 136] width 184 height 30
